Goal: Task Accomplishment & Management: Manage account settings

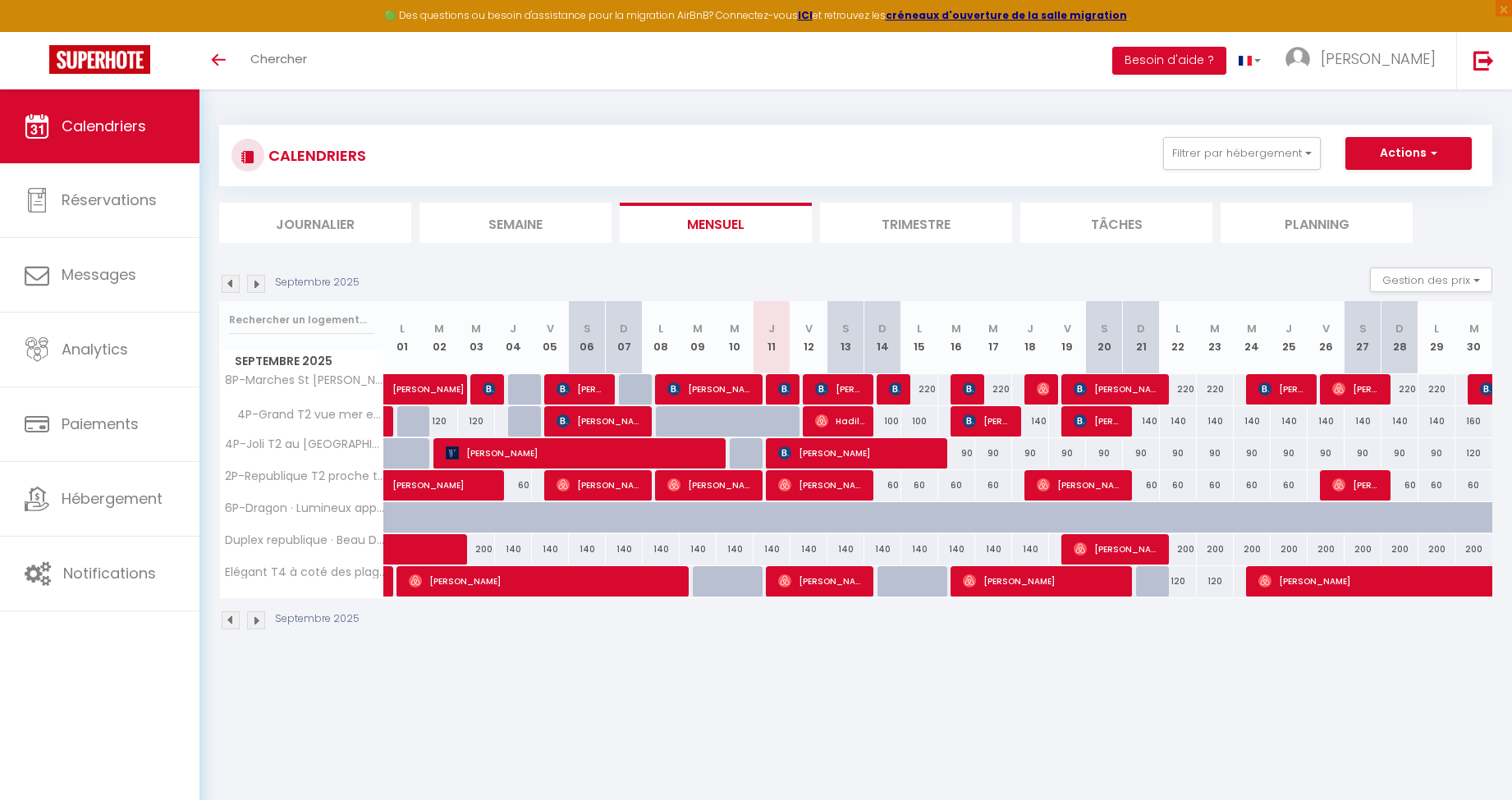
select select
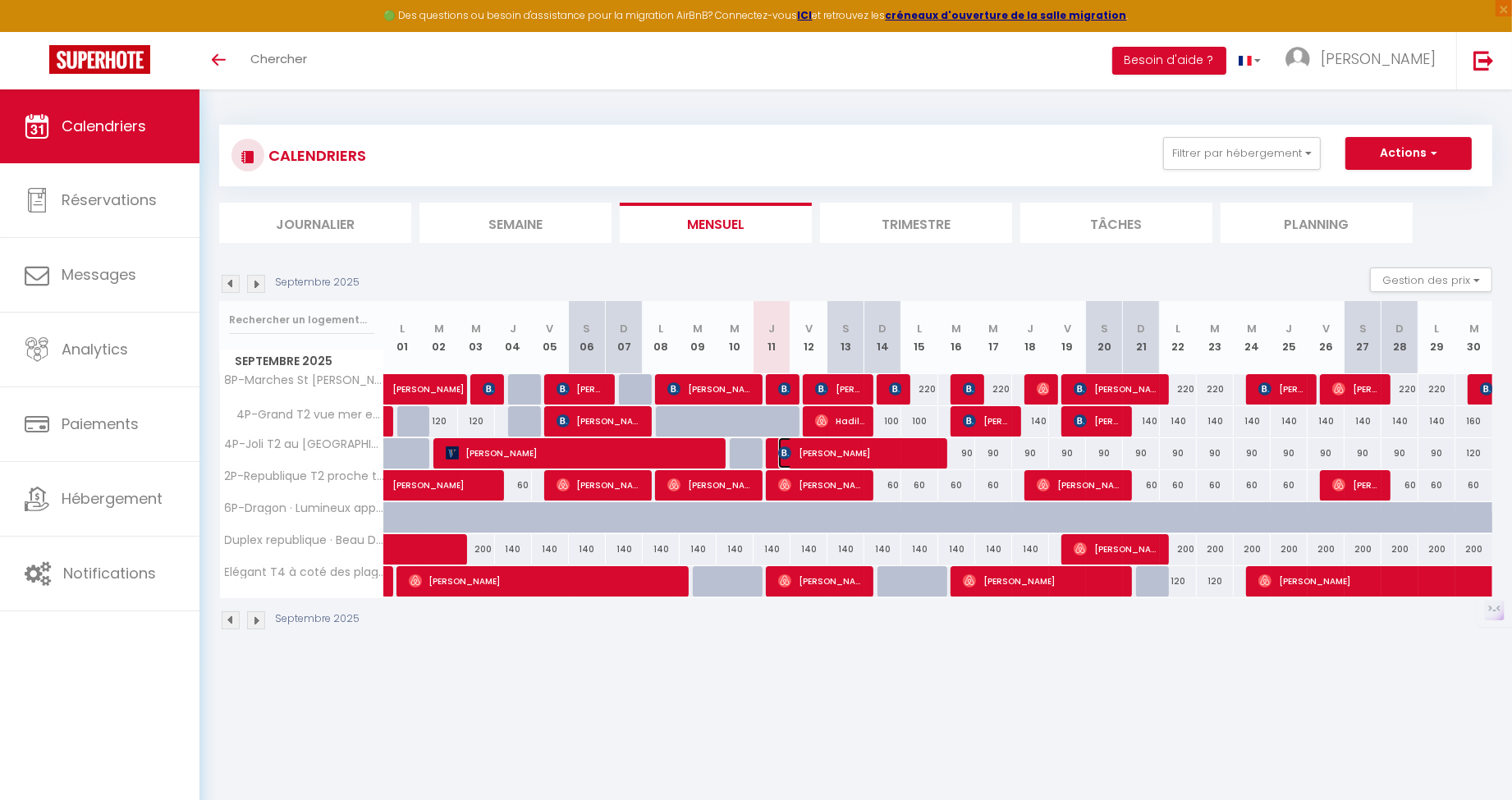
click at [814, 454] on span "[PERSON_NAME]" at bounding box center [859, 453] width 160 height 31
select select "OK"
select select "0"
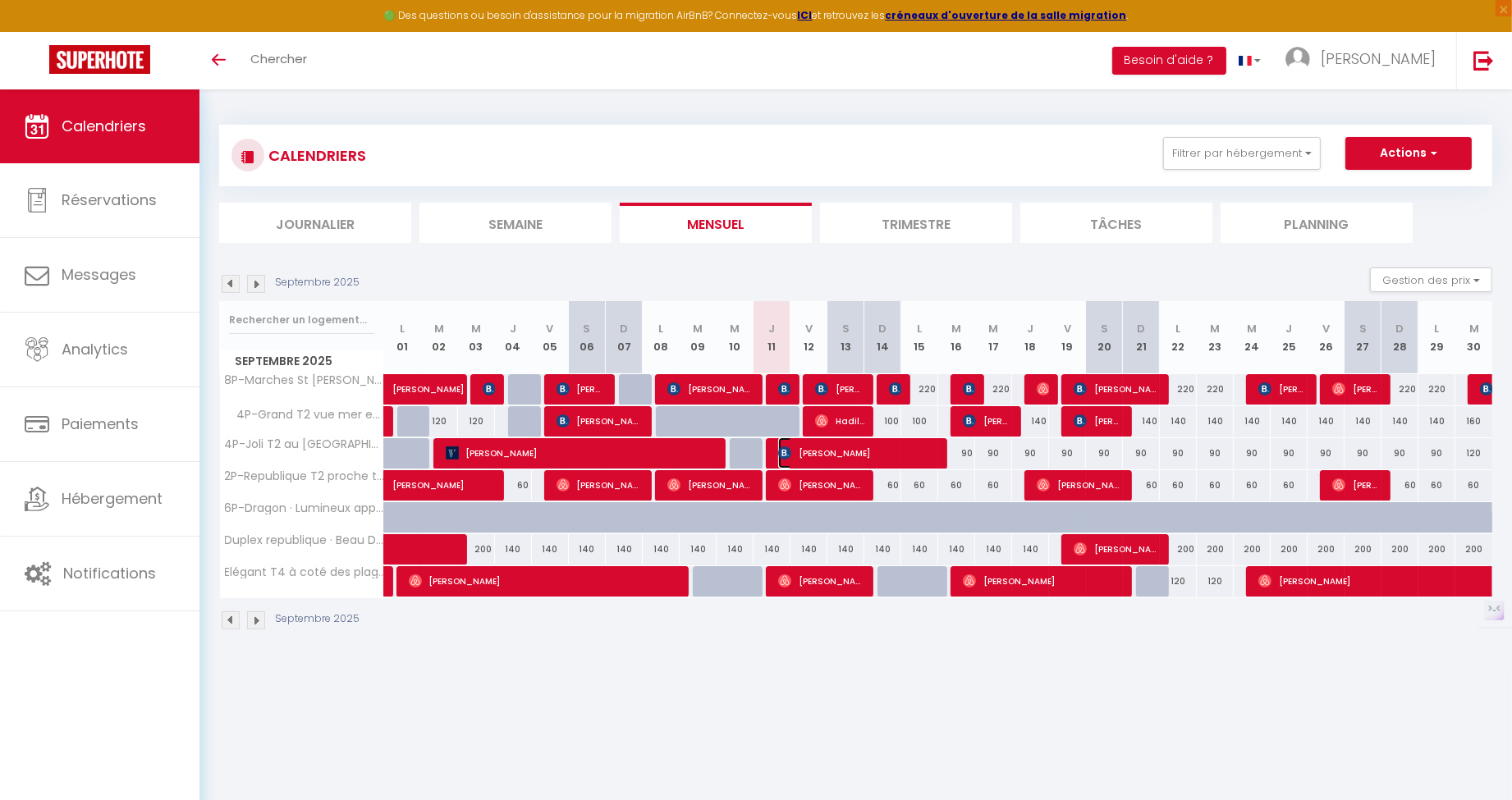
select select "1"
select select
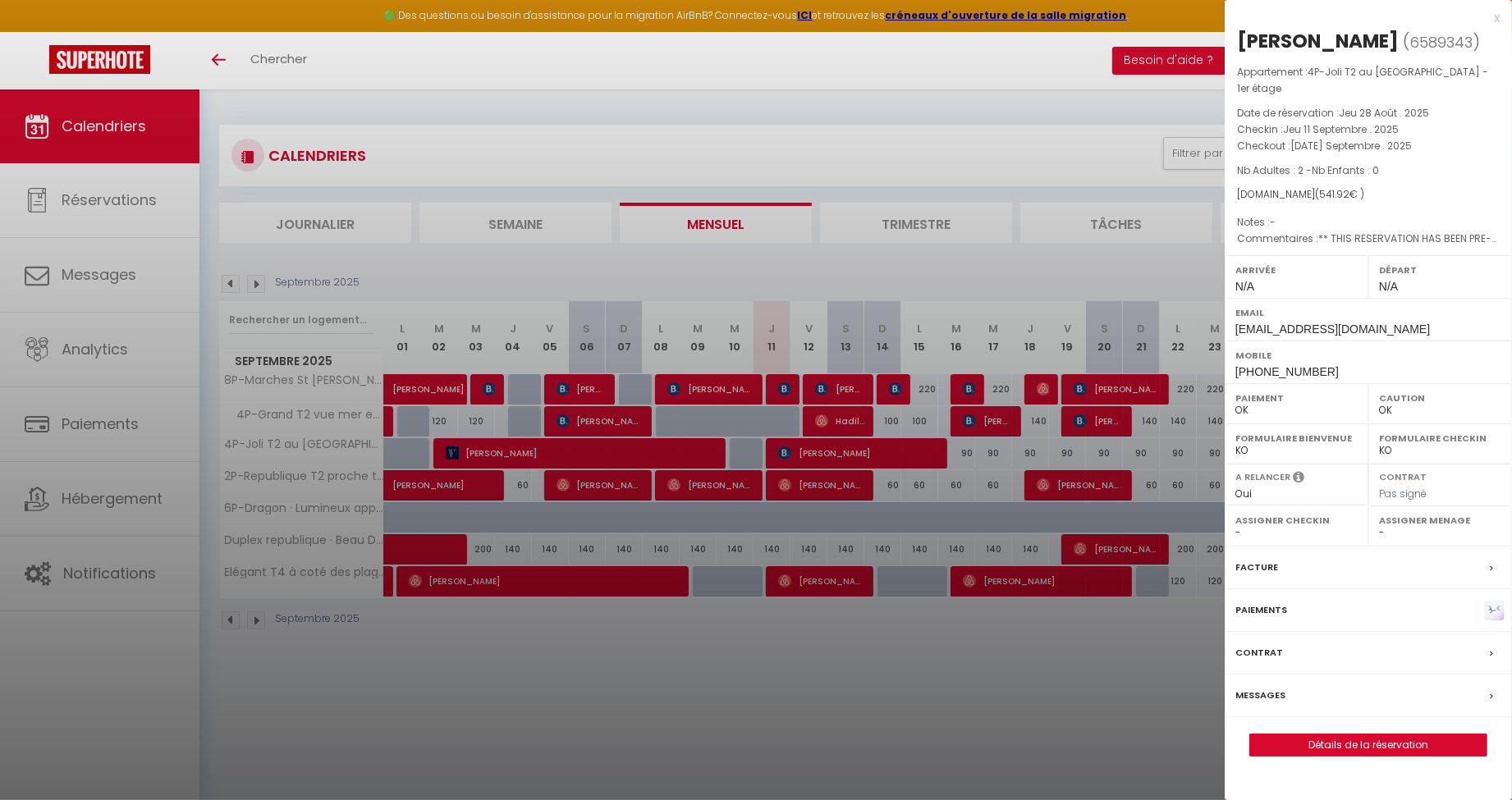
click at [1274, 687] on label "Messages" at bounding box center [1261, 695] width 50 height 17
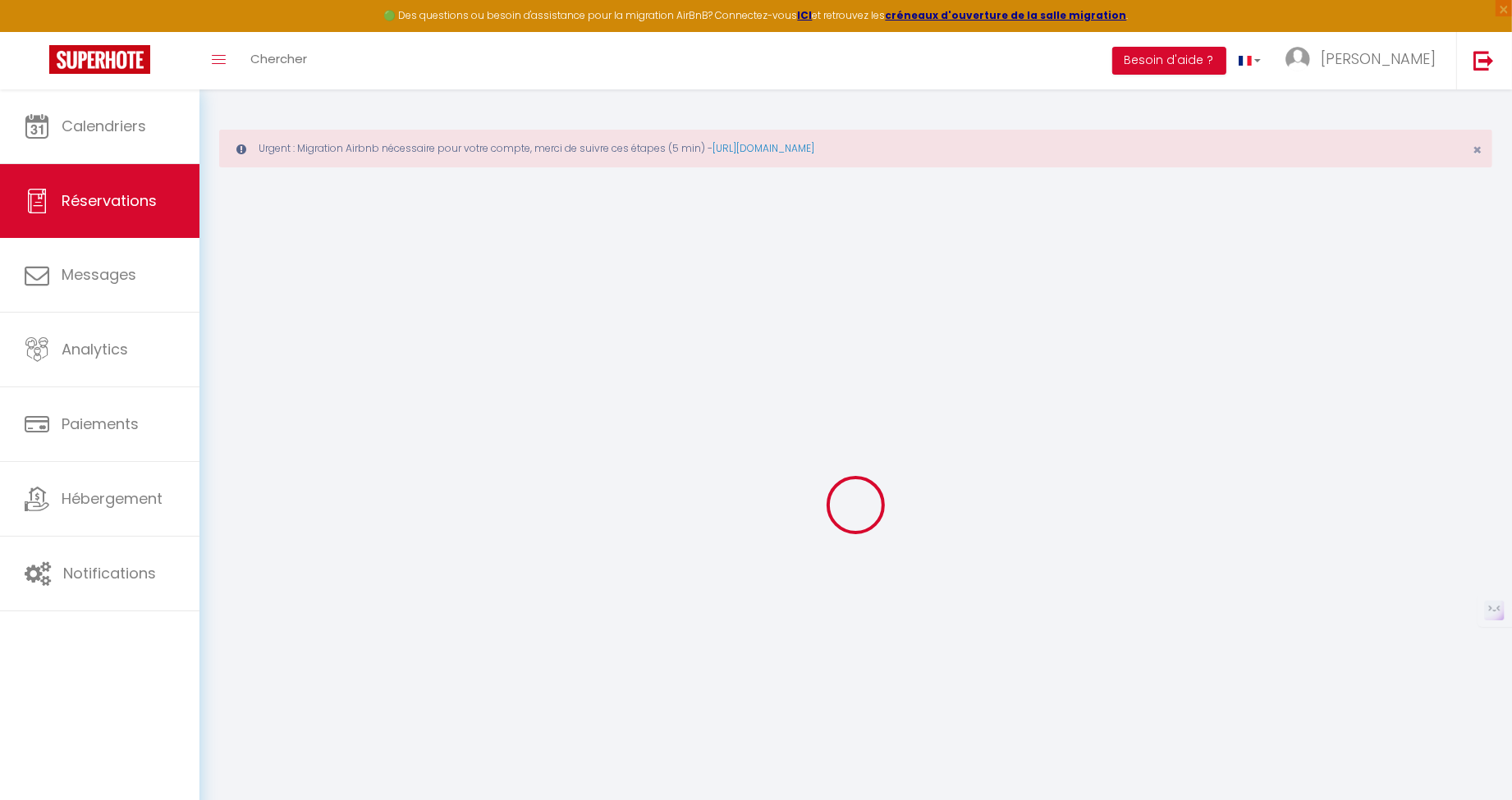
select select
checkbox input "false"
select select
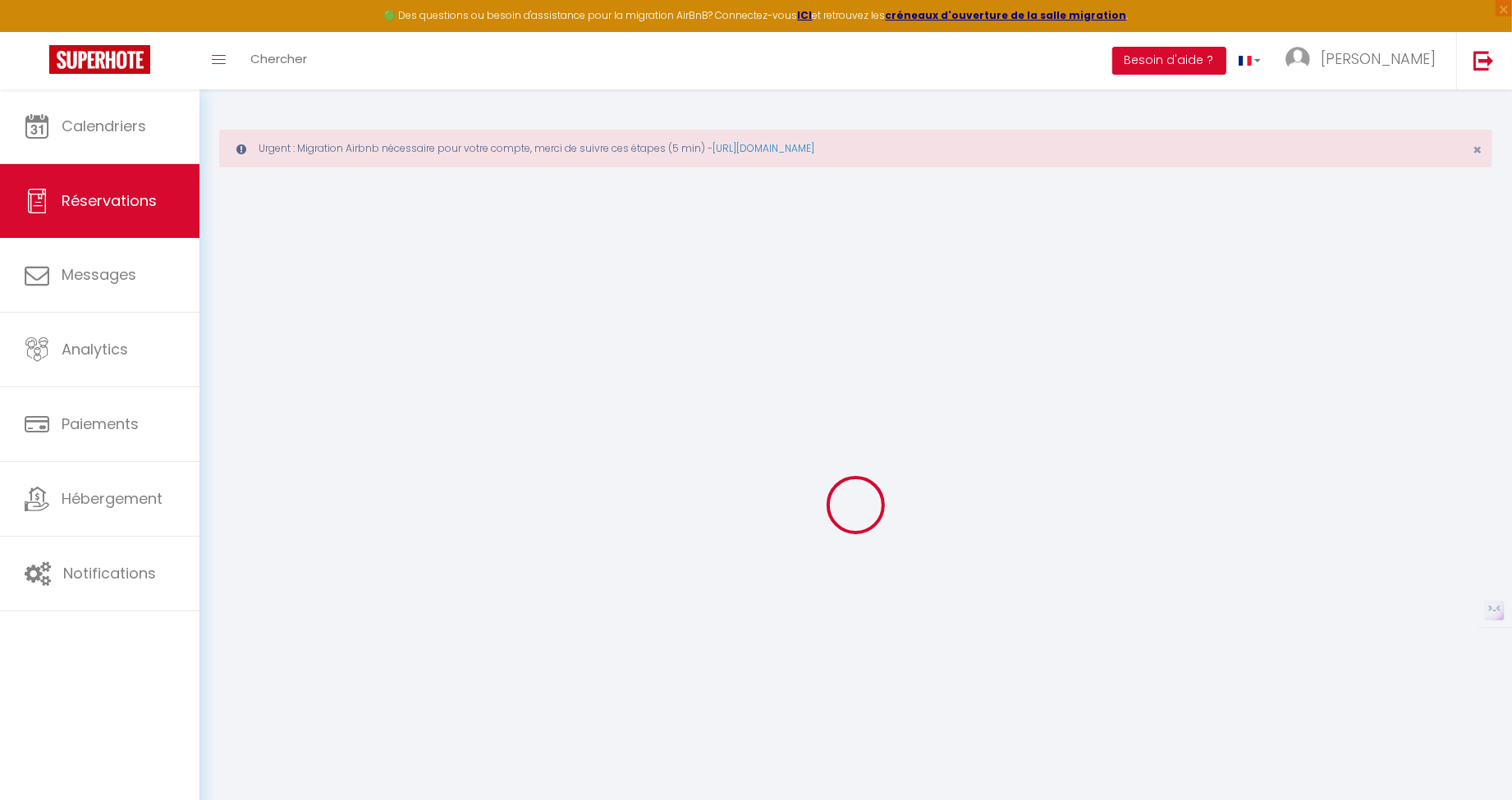
checkbox input "false"
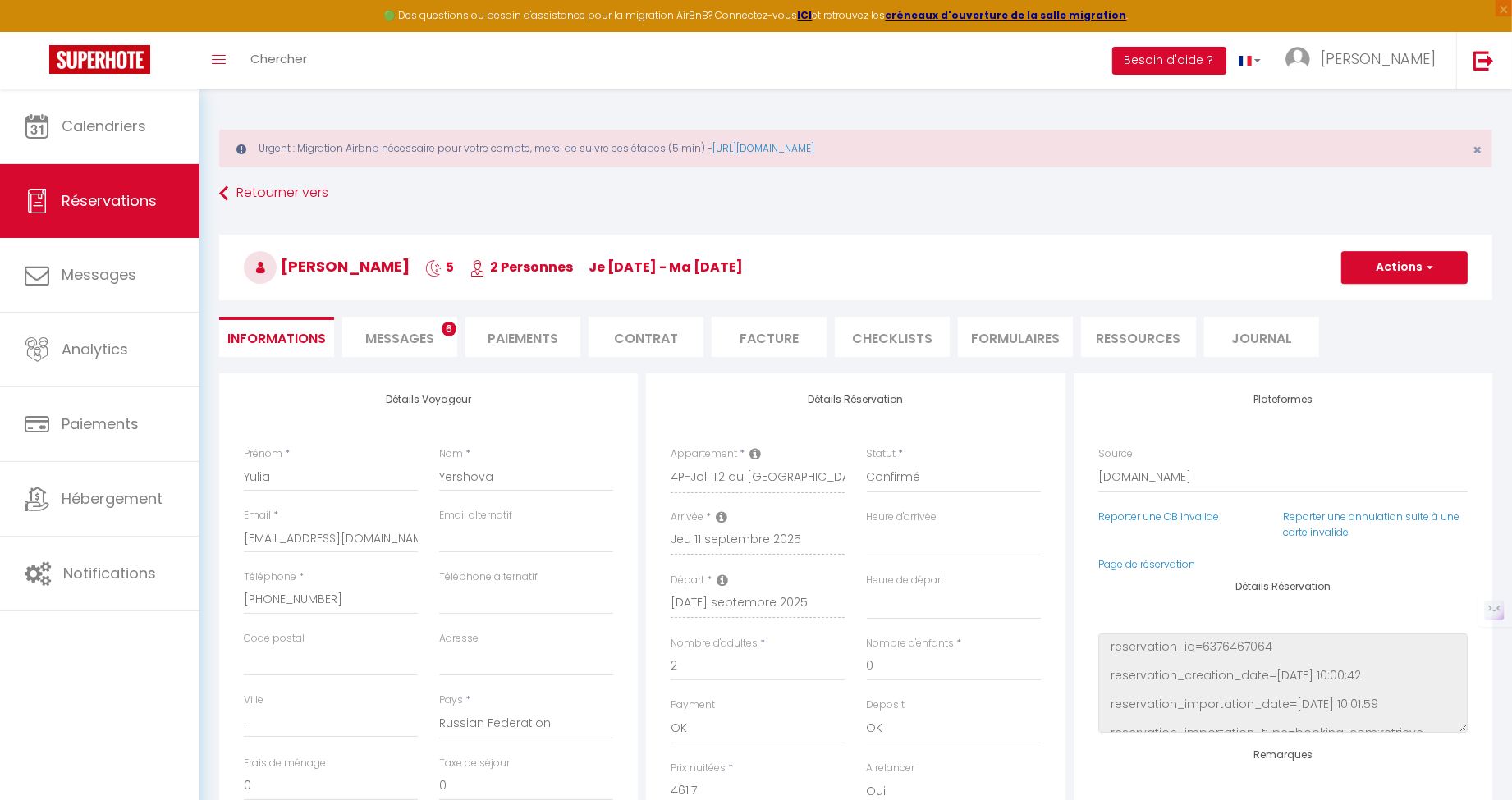
select select
checkbox input "false"
type textarea "** THIS RESERVATION HAS BEEN PRE-PAID ** BOOKING NOTE : Payment charge is EUR 7…"
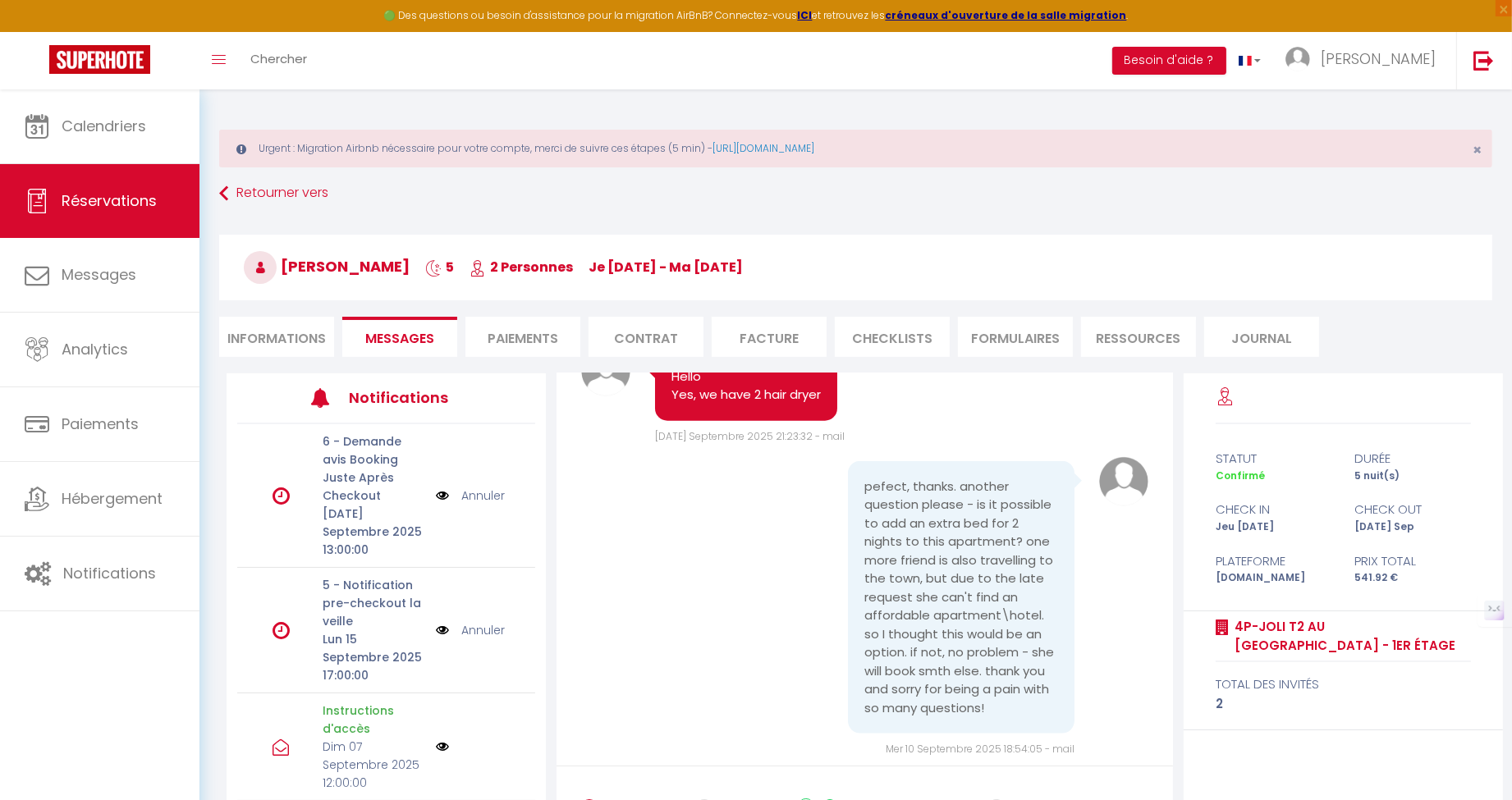
scroll to position [2410, 0]
